Goal: Task Accomplishment & Management: Use online tool/utility

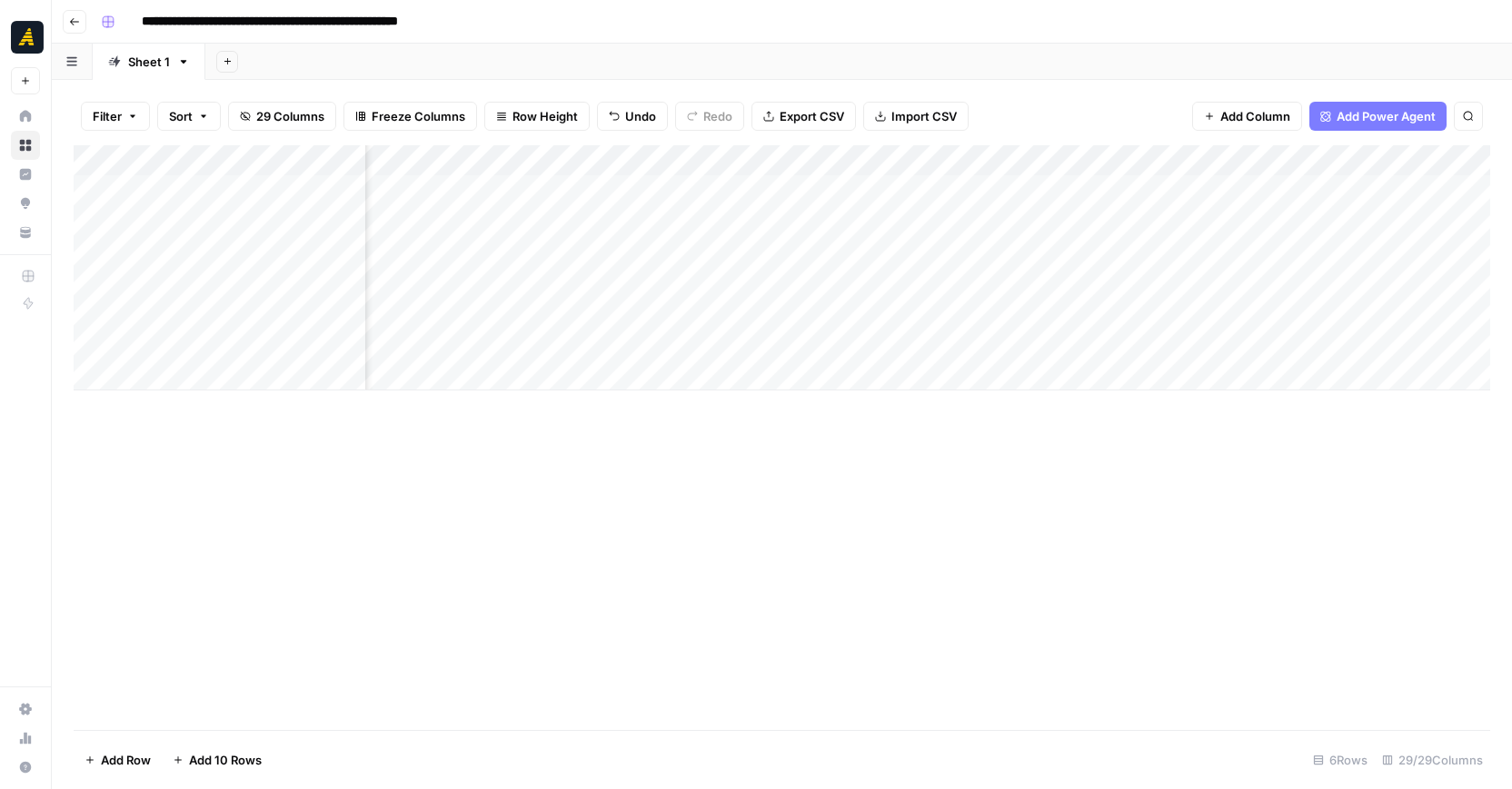
scroll to position [0, 818]
click at [811, 247] on div "Add Column" at bounding box center [782, 267] width 1417 height 245
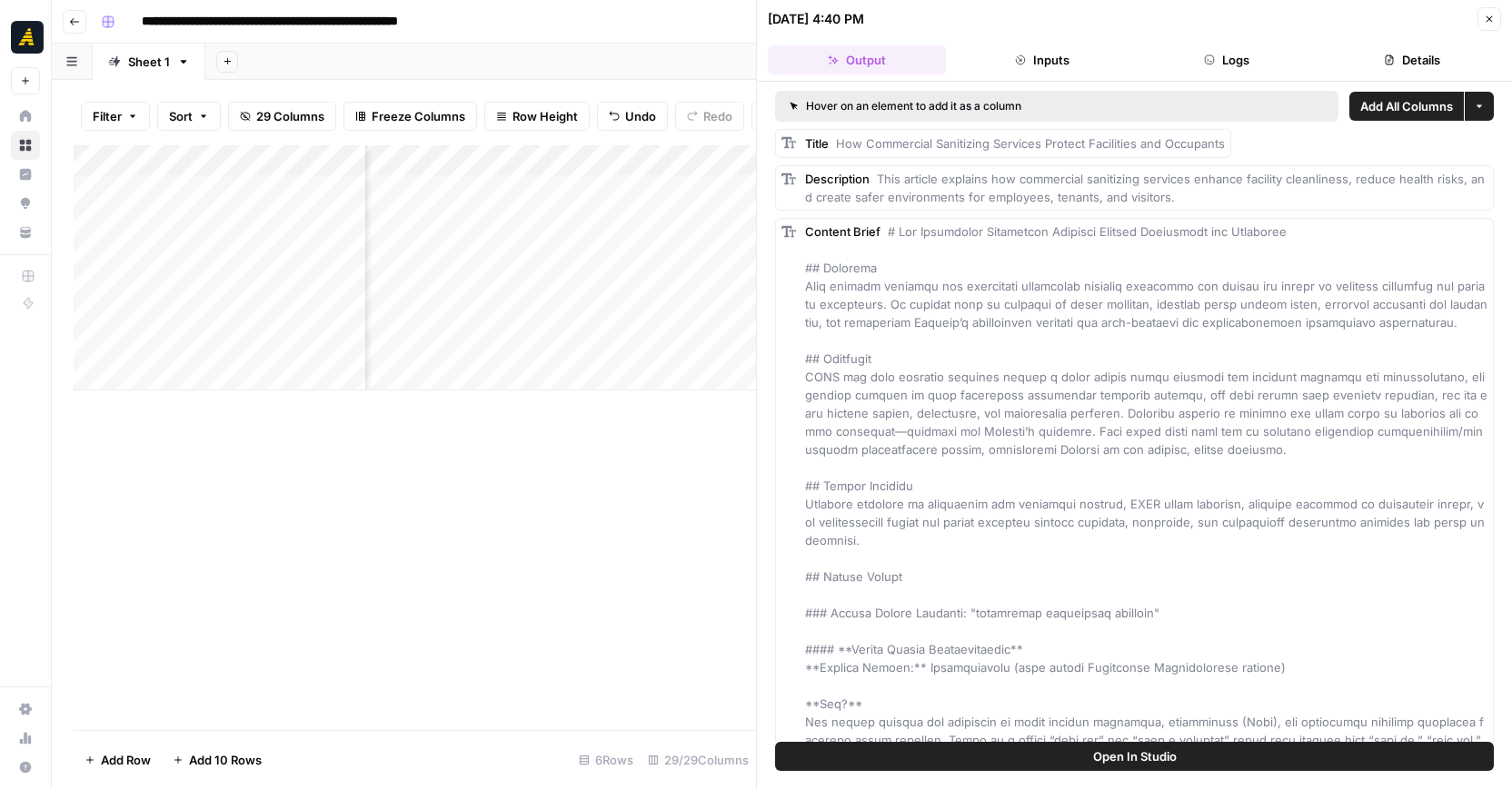
click at [616, 552] on div "Add Column" at bounding box center [415, 437] width 682 height 585
click at [638, 492] on div "Add Column" at bounding box center [415, 437] width 682 height 585
click at [1484, 24] on icon "button" at bounding box center [1489, 19] width 11 height 11
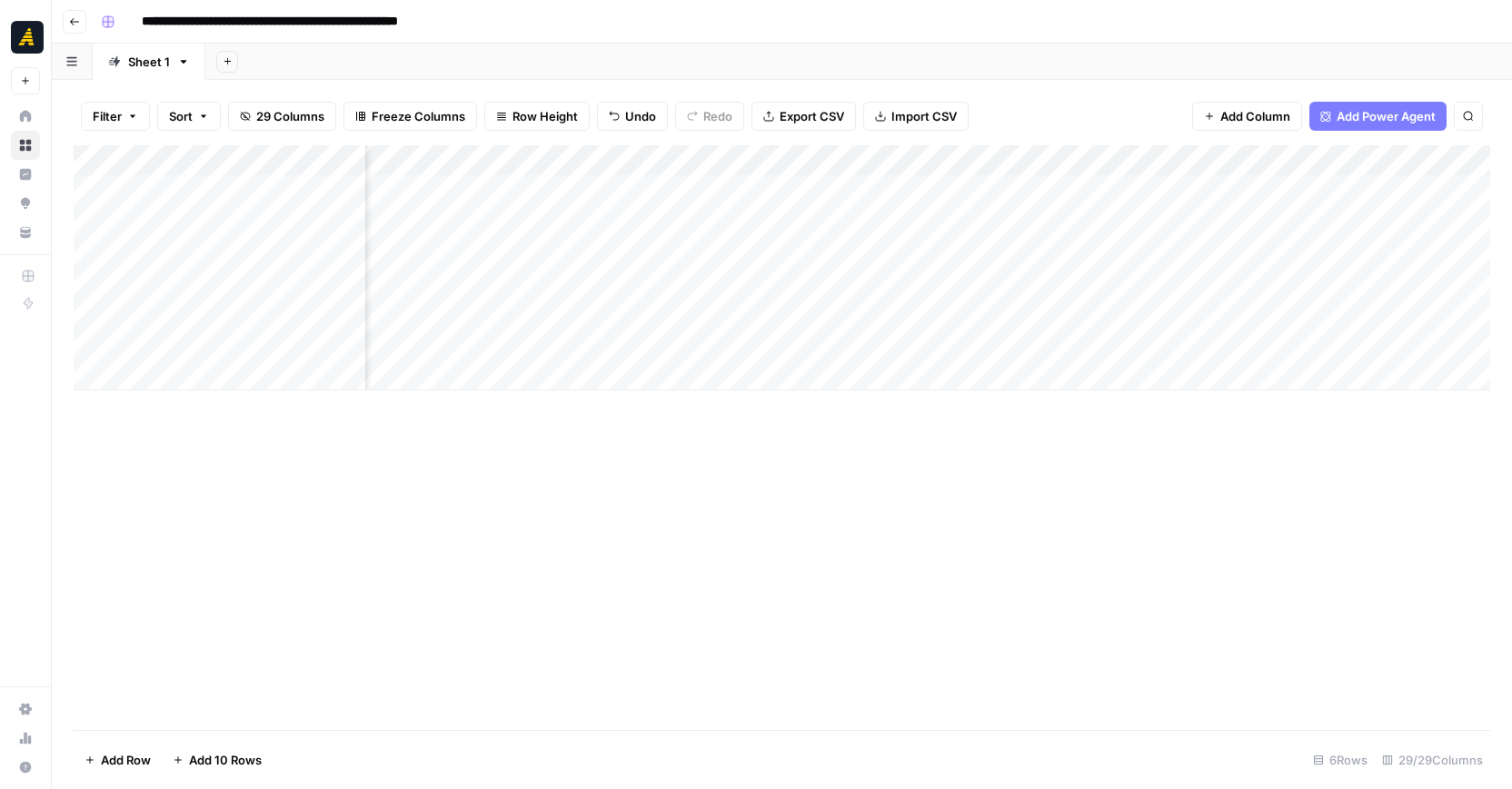
click at [1194, 249] on div "Add Column" at bounding box center [782, 267] width 1417 height 245
click at [1194, 249] on textarea "**********" at bounding box center [1281, 261] width 363 height 43
click at [1216, 529] on div "Add Column" at bounding box center [782, 437] width 1417 height 585
click at [1329, 242] on div "Add Column" at bounding box center [782, 267] width 1417 height 245
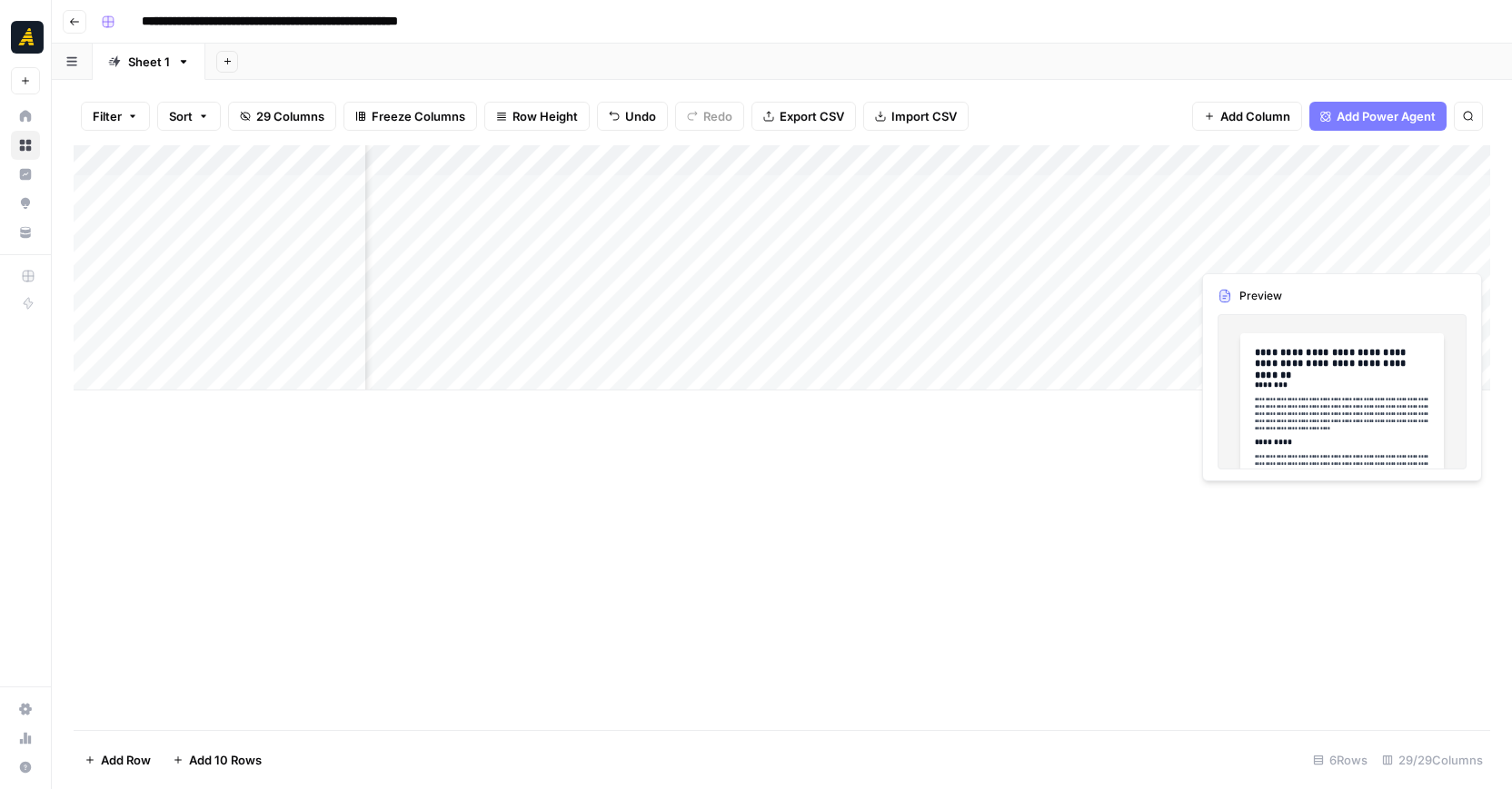
click at [1306, 253] on div "Add Column" at bounding box center [782, 267] width 1417 height 245
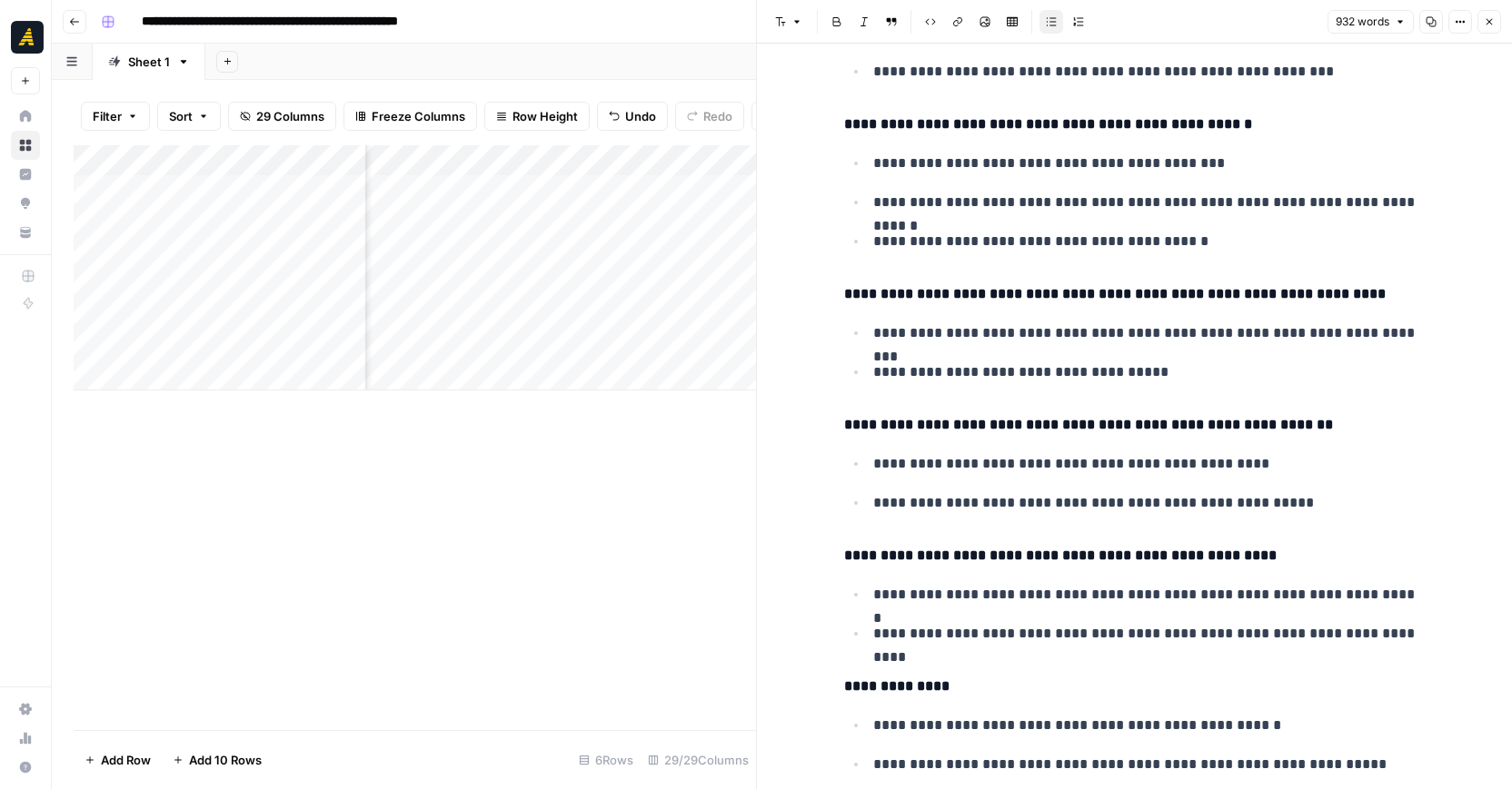
scroll to position [3850, 0]
